Goal: Transaction & Acquisition: Book appointment/travel/reservation

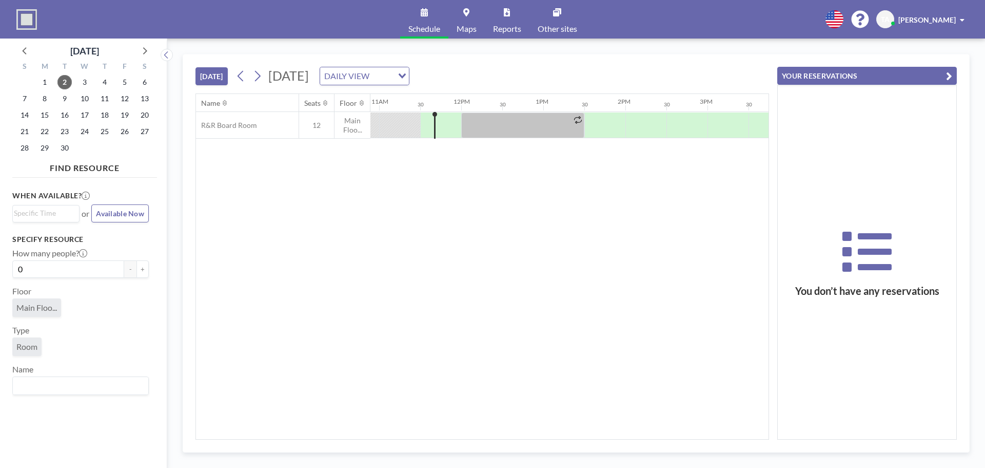
scroll to position [0, 903]
click at [63, 101] on span "9" at bounding box center [64, 98] width 14 height 14
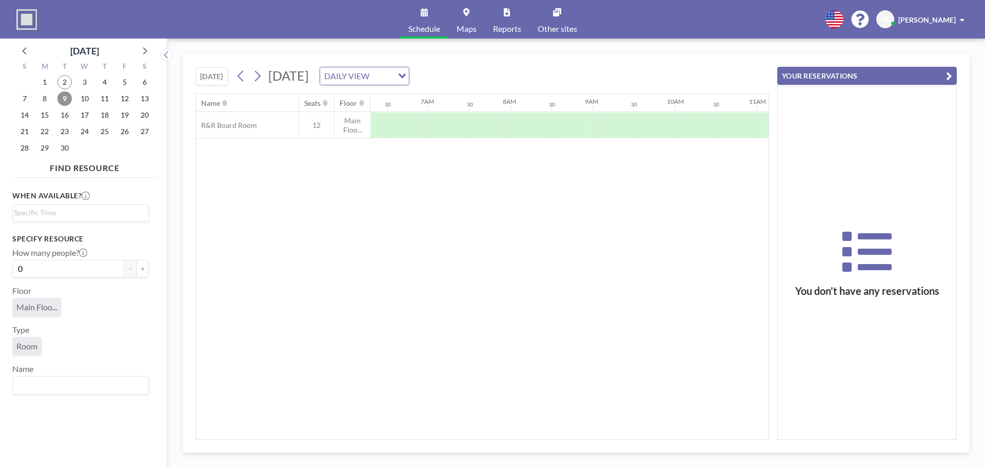
scroll to position [0, 616]
click at [557, 135] on div at bounding box center [740, 125] width 1971 height 27
drag, startPoint x: 577, startPoint y: 132, endPoint x: 411, endPoint y: 135, distance: 166.3
click at [411, 135] on div at bounding box center [740, 125] width 1971 height 27
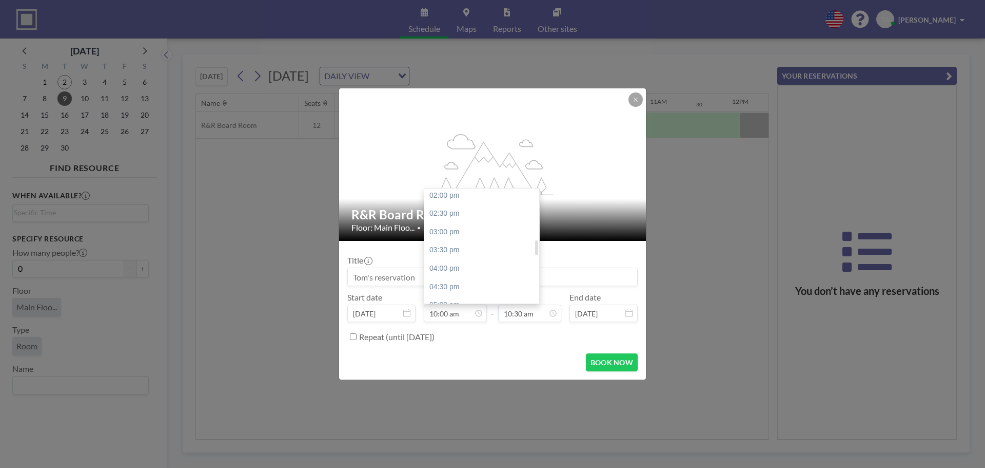
scroll to position [519, 0]
click at [449, 208] on div "02:30 pm" at bounding box center [484, 208] width 120 height 18
type input "02:30 pm"
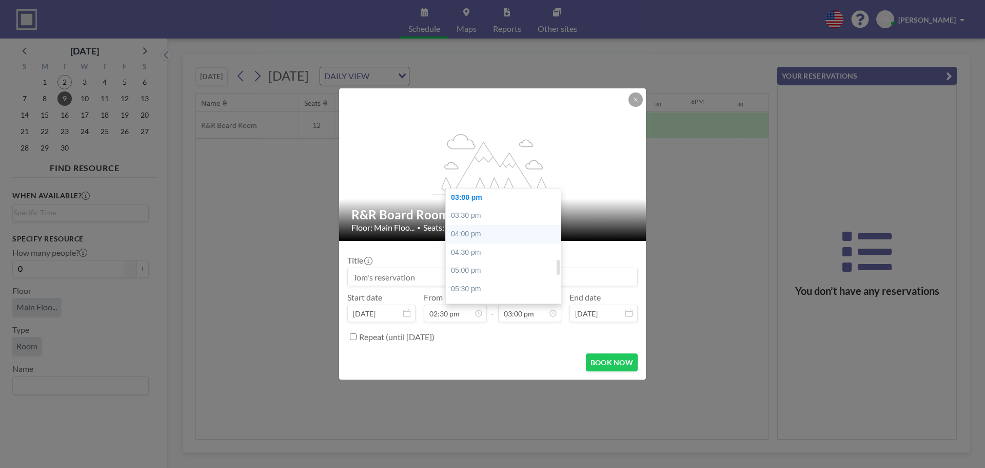
click at [484, 232] on div "04:00 pm" at bounding box center [506, 234] width 120 height 18
type input "04:00 pm"
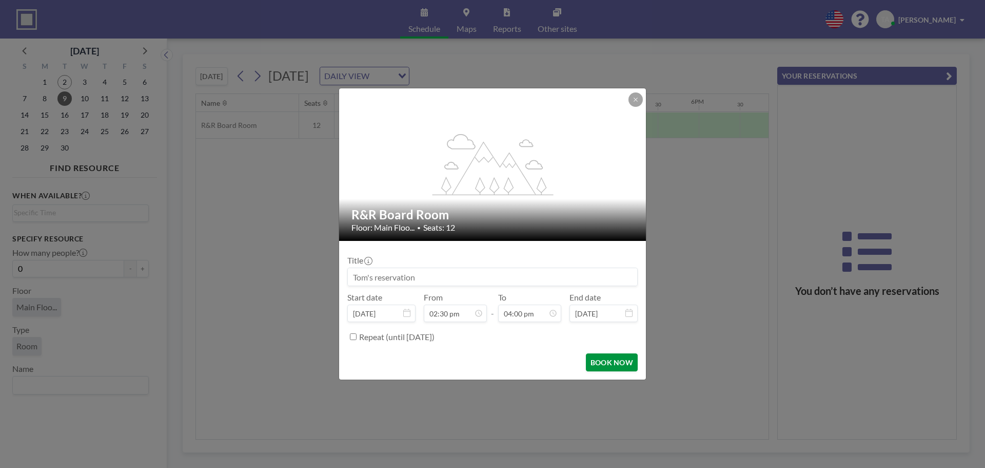
click at [604, 360] on button "BOOK NOW" at bounding box center [612, 362] width 52 height 18
